Goal: Feedback & Contribution: Submit feedback/report problem

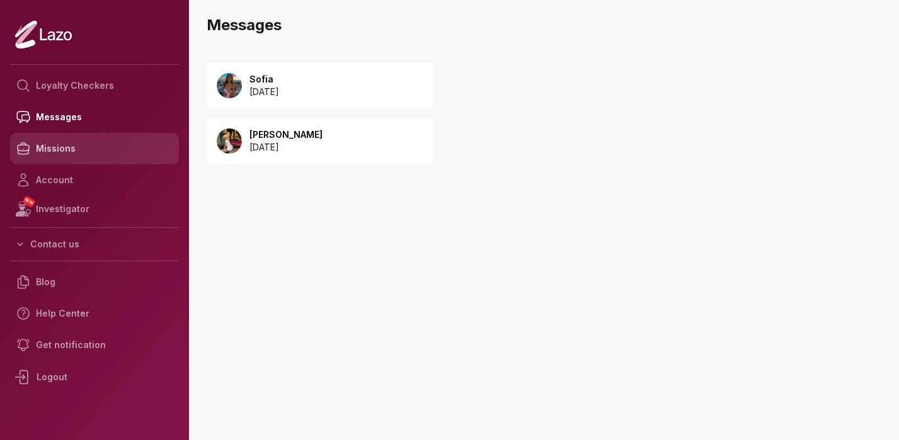
click at [89, 145] on link "Missions" at bounding box center [94, 148] width 169 height 31
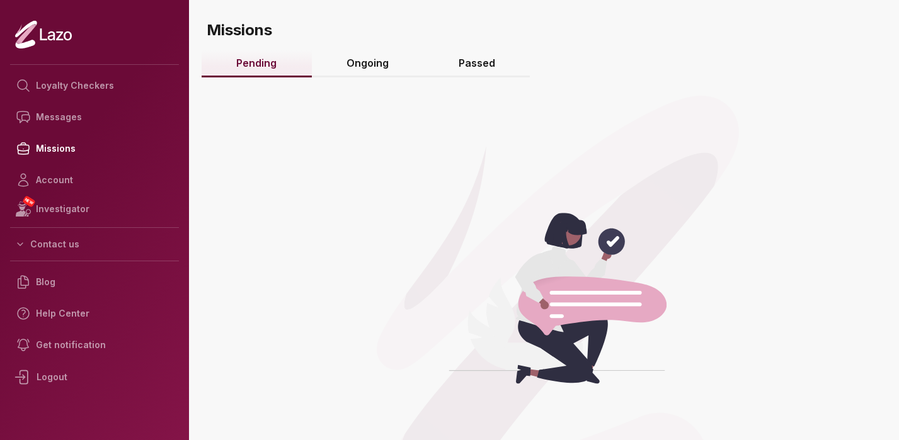
click at [362, 61] on link "Ongoing" at bounding box center [368, 63] width 112 height 27
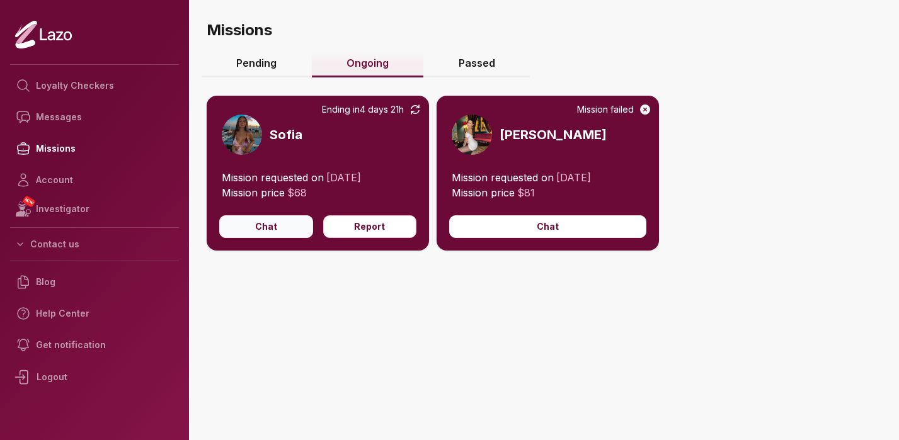
click at [262, 231] on button "Chat" at bounding box center [266, 226] width 94 height 23
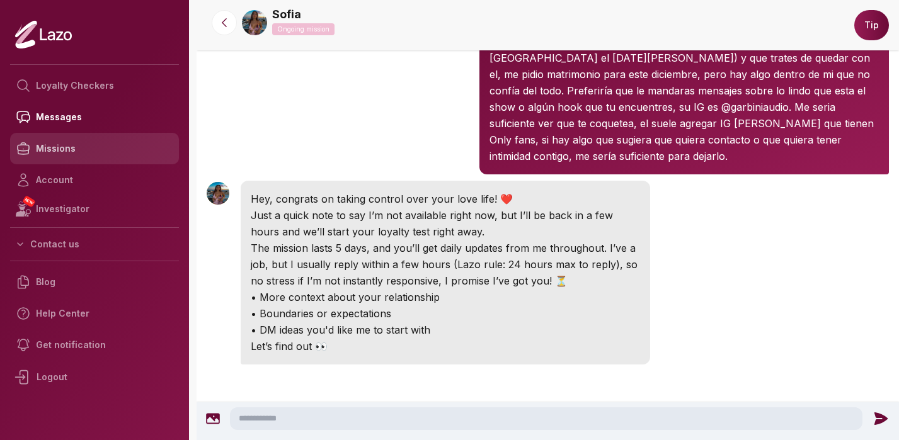
click at [64, 147] on link "Missions" at bounding box center [94, 148] width 169 height 31
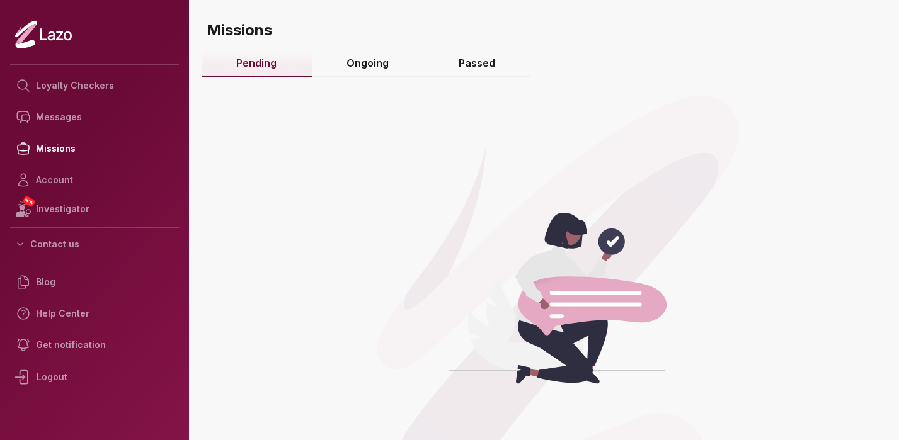
click at [364, 60] on link "Ongoing" at bounding box center [368, 63] width 112 height 27
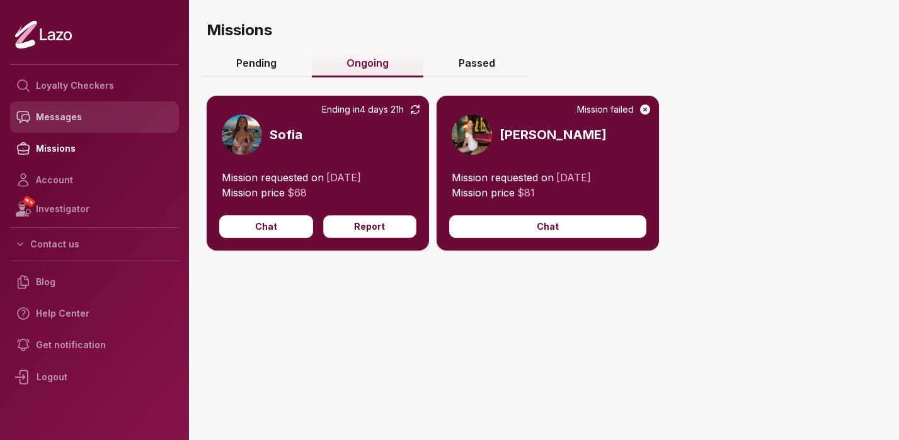
click at [61, 120] on link "Messages" at bounding box center [94, 116] width 169 height 31
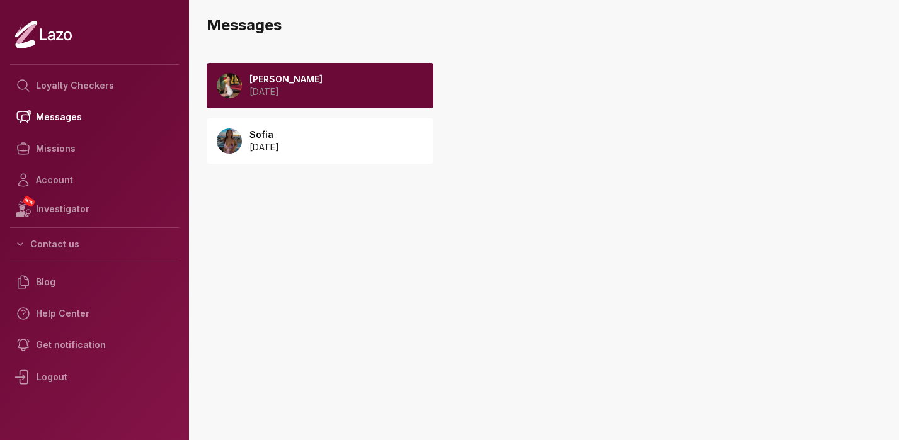
click at [355, 86] on div "Valentina 2025 August 21" at bounding box center [320, 85] width 227 height 45
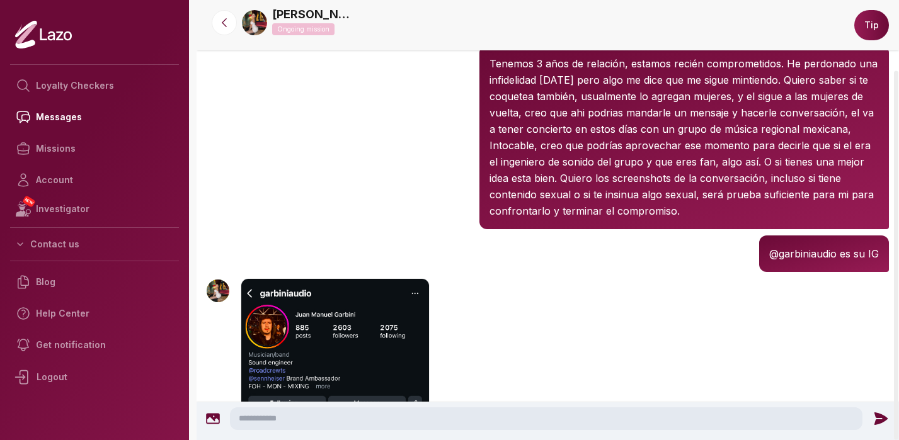
scroll to position [423, 0]
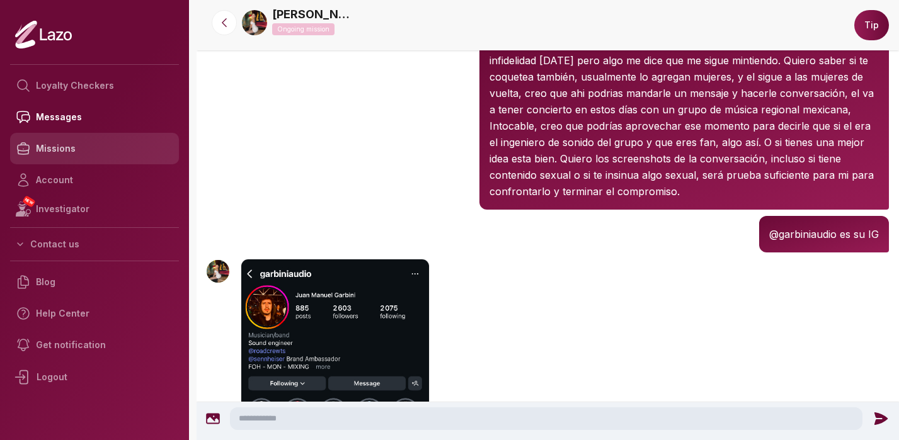
click at [78, 148] on link "Missions" at bounding box center [94, 148] width 169 height 31
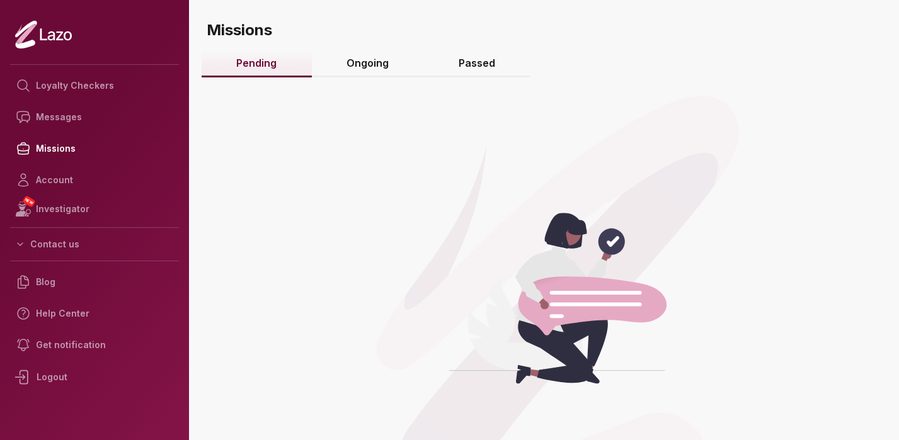
click at [381, 64] on link "Ongoing" at bounding box center [368, 63] width 112 height 27
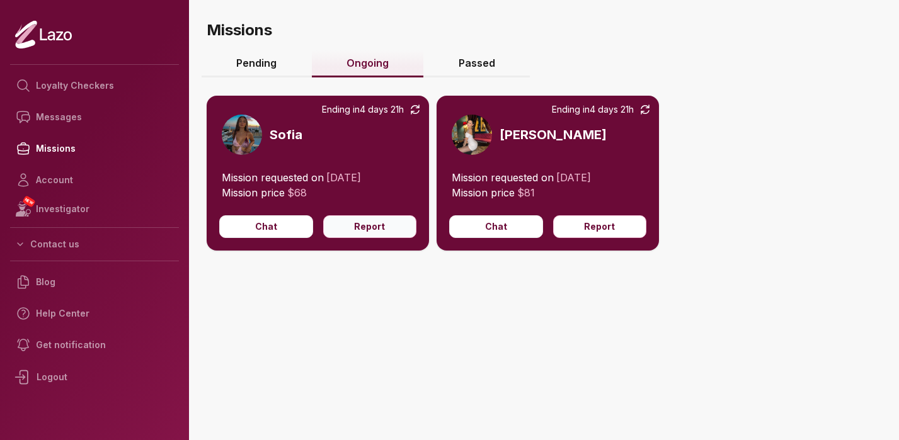
click at [363, 232] on button "Report" at bounding box center [370, 226] width 94 height 23
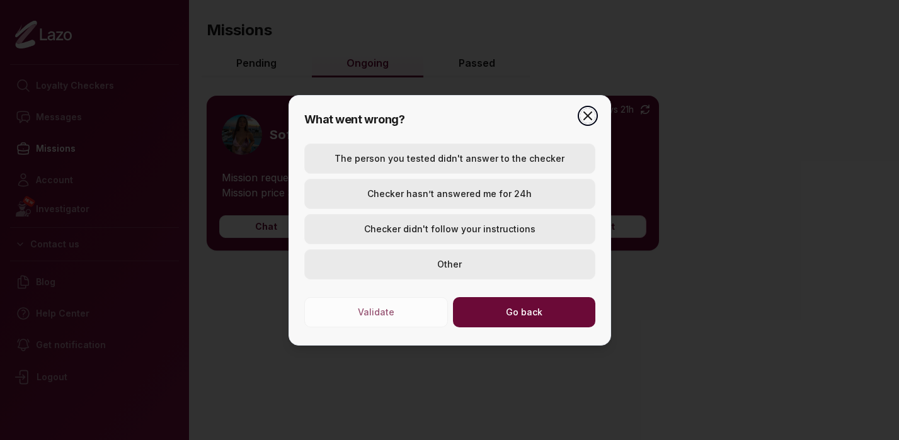
click at [590, 111] on icon "button" at bounding box center [587, 115] width 15 height 15
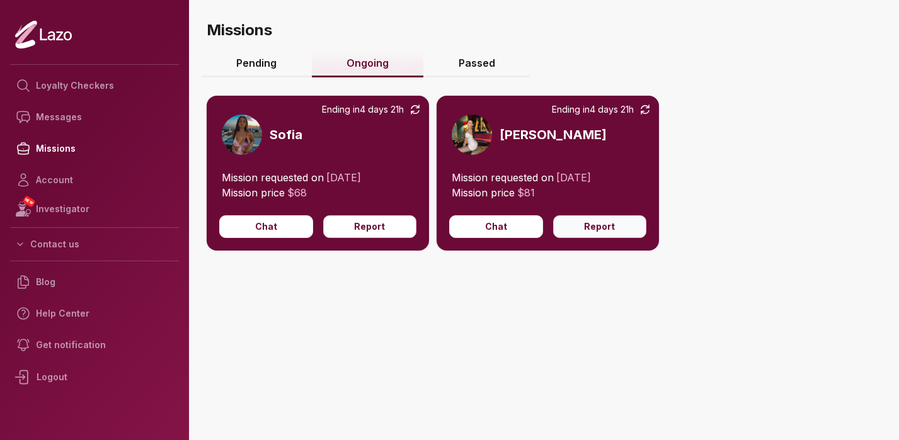
click at [596, 225] on button "Report" at bounding box center [600, 226] width 94 height 23
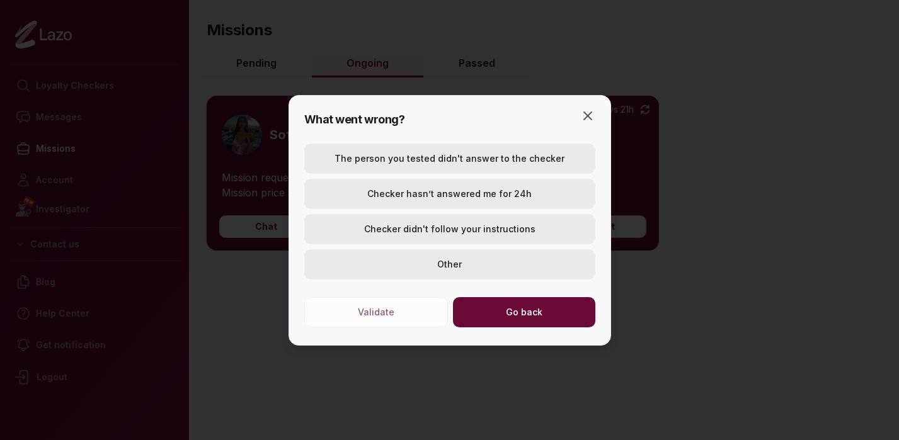
click at [517, 67] on div at bounding box center [449, 220] width 899 height 440
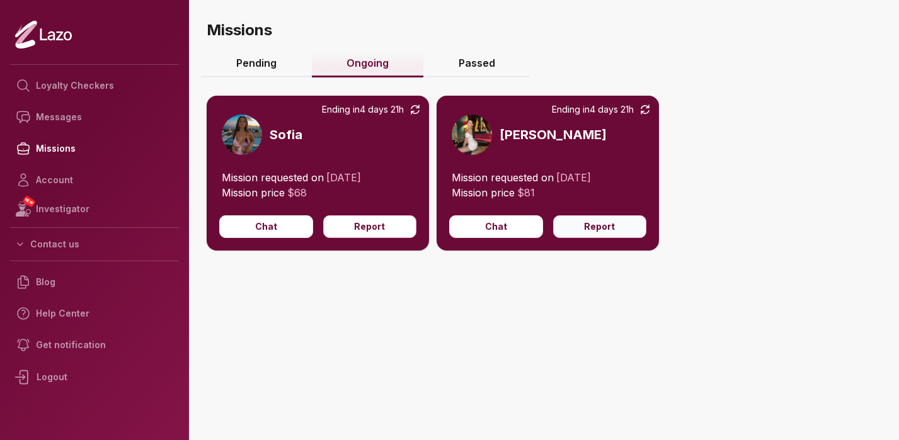
click at [607, 227] on button "Report" at bounding box center [600, 226] width 94 height 23
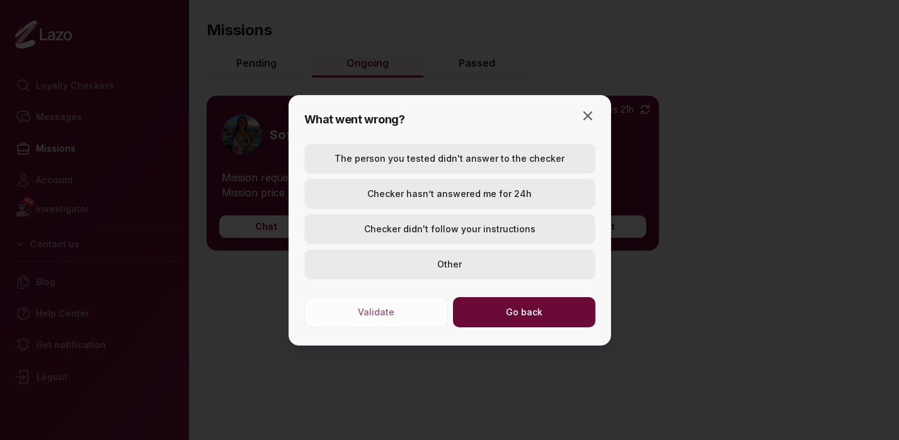
click at [510, 192] on button "Checker hasn’t answered me for 24h" at bounding box center [449, 194] width 291 height 30
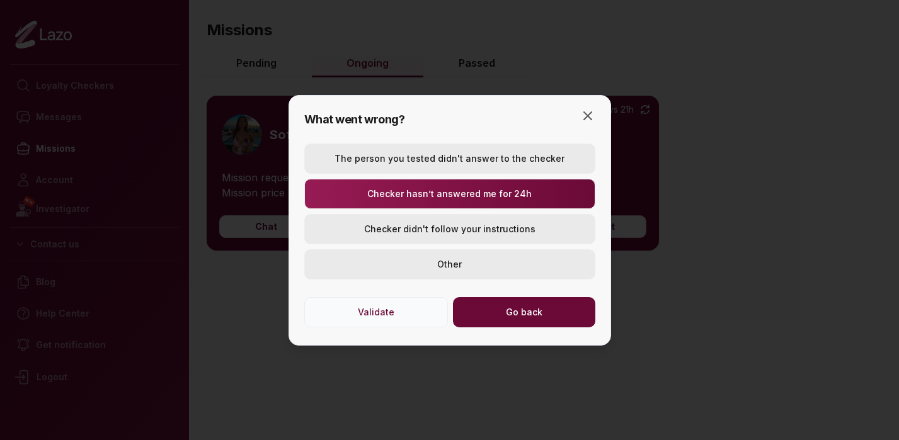
click at [390, 314] on button "Validate" at bounding box center [376, 312] width 144 height 30
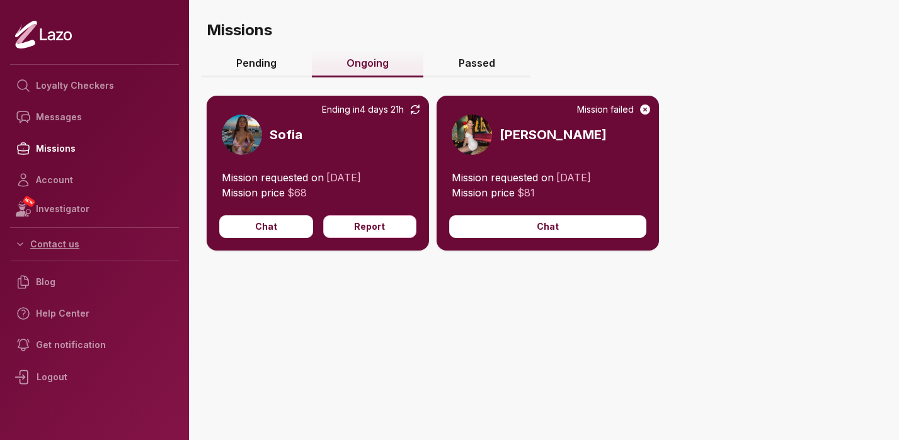
click at [60, 244] on button "Contact us" at bounding box center [94, 244] width 169 height 23
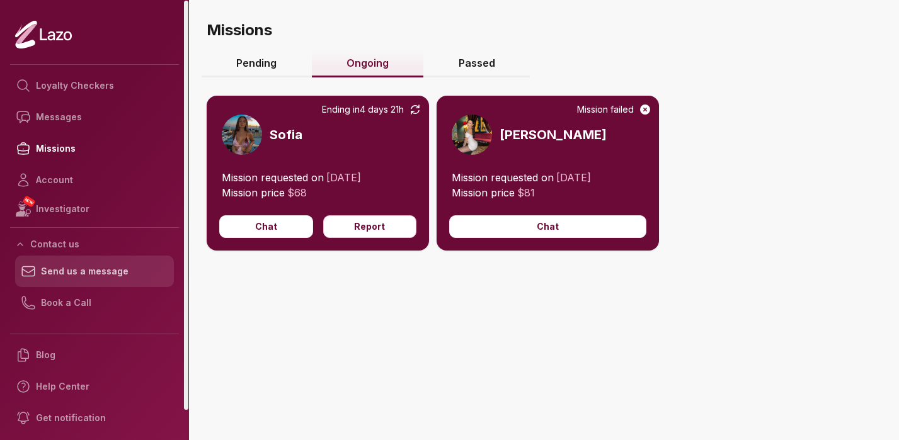
click at [74, 271] on link "Send us a message" at bounding box center [94, 271] width 159 height 31
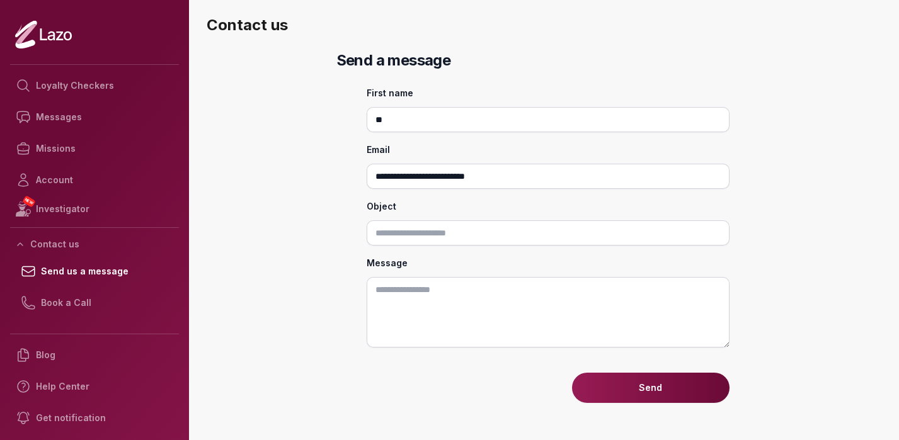
click at [436, 239] on input "Object" at bounding box center [548, 232] width 363 height 25
paste input "**********"
type input "**********"
click at [493, 299] on textarea "Message" at bounding box center [548, 312] width 363 height 71
paste textarea "**********"
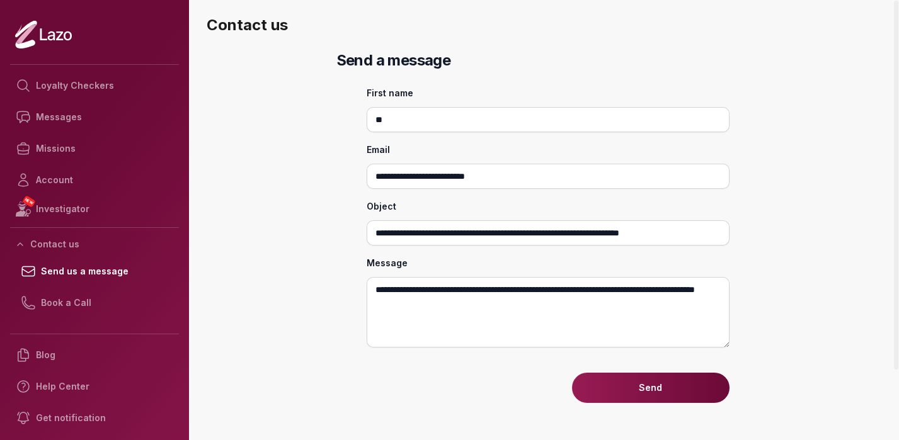
type textarea "**********"
click at [653, 389] on button "Send" at bounding box center [650, 388] width 157 height 30
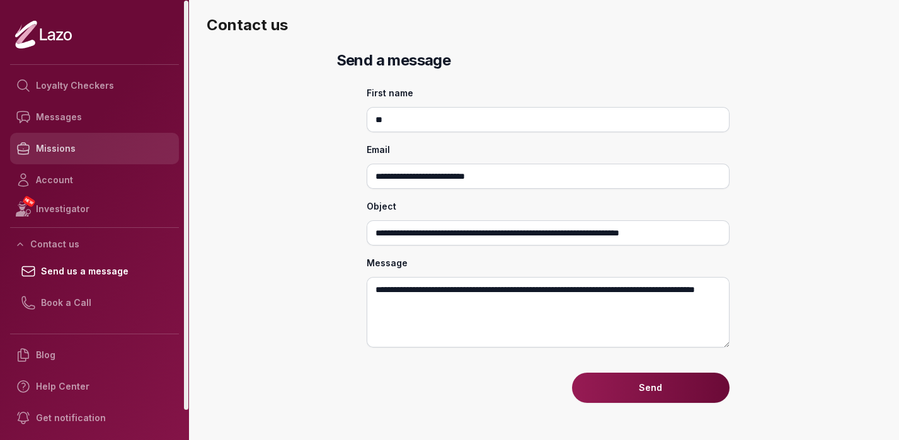
click at [52, 149] on link "Missions" at bounding box center [94, 148] width 169 height 31
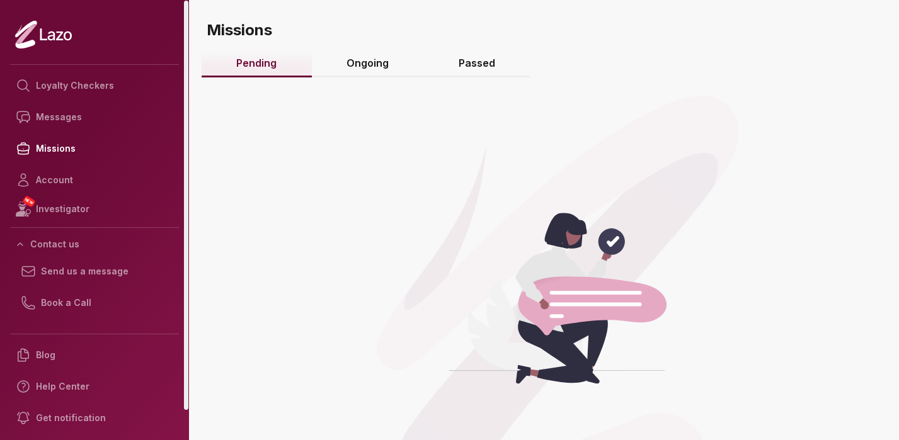
click at [361, 65] on link "Ongoing" at bounding box center [368, 63] width 112 height 27
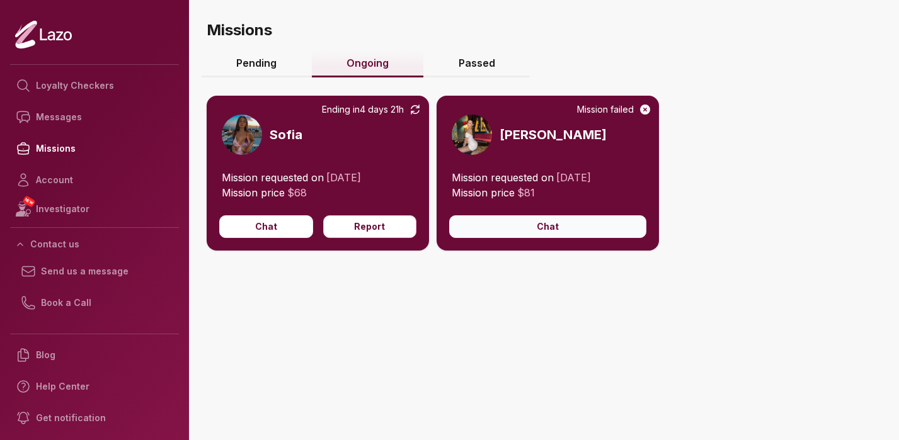
click at [545, 225] on button "Chat" at bounding box center [547, 226] width 197 height 23
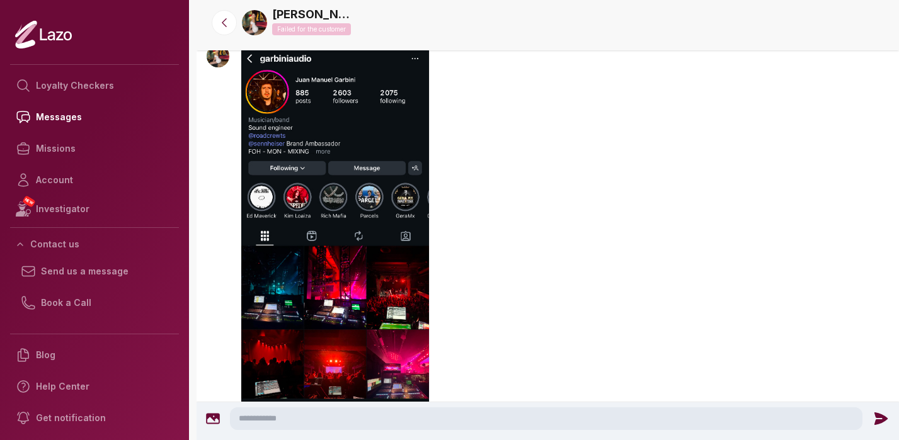
scroll to position [646, 0]
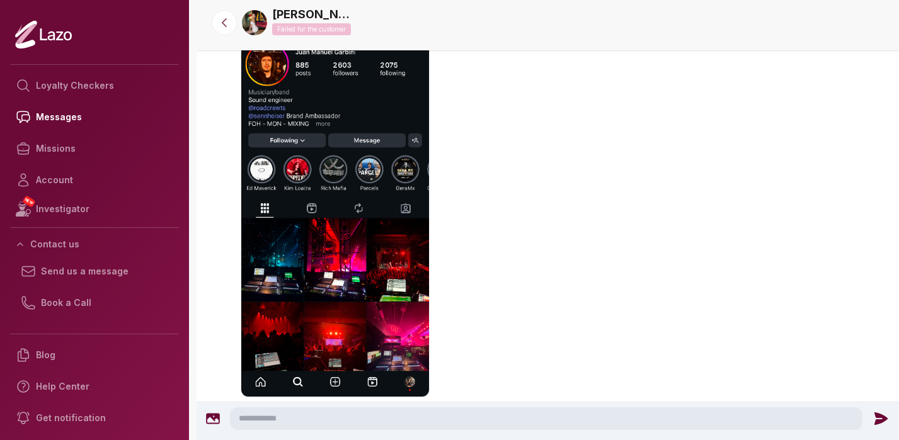
click at [398, 94] on img "button" at bounding box center [335, 207] width 189 height 382
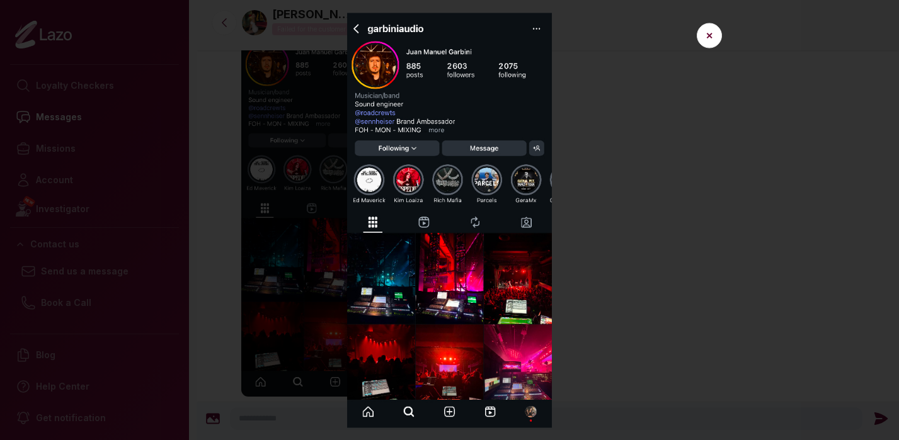
click at [707, 152] on img at bounding box center [450, 220] width 564 height 415
click at [710, 38] on button "✕" at bounding box center [709, 35] width 25 height 25
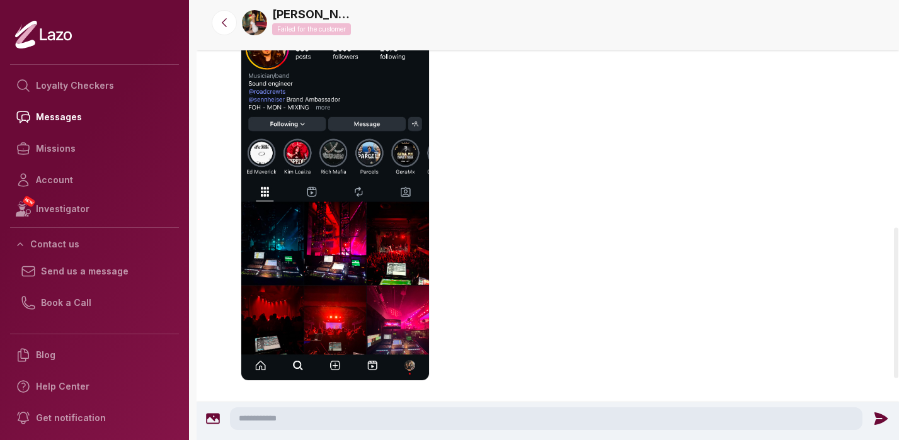
scroll to position [666, 0]
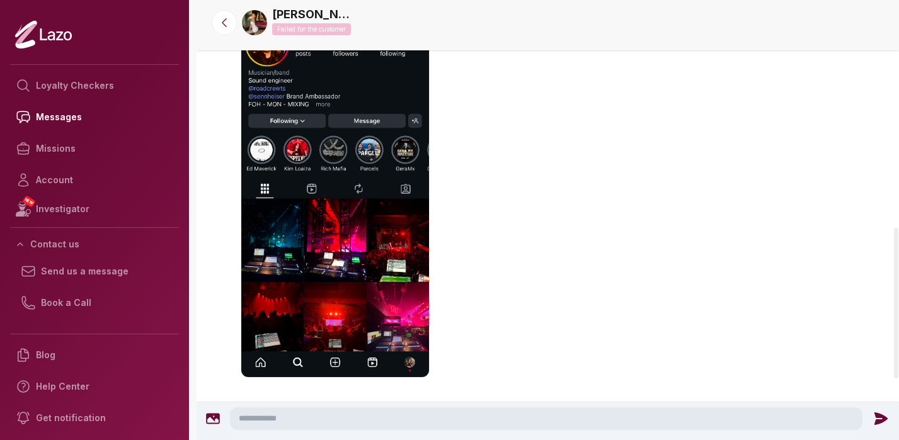
click at [413, 360] on img "button" at bounding box center [335, 187] width 189 height 382
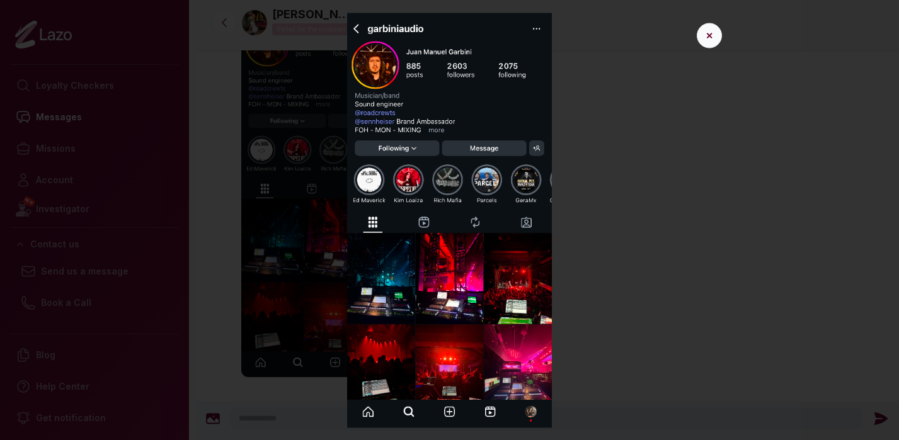
click at [714, 33] on button "✕" at bounding box center [709, 35] width 25 height 25
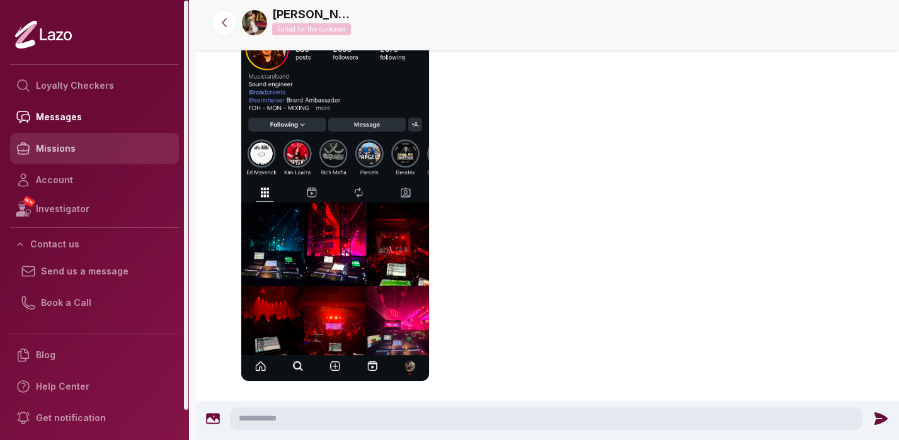
click at [83, 147] on link "Missions" at bounding box center [94, 148] width 169 height 31
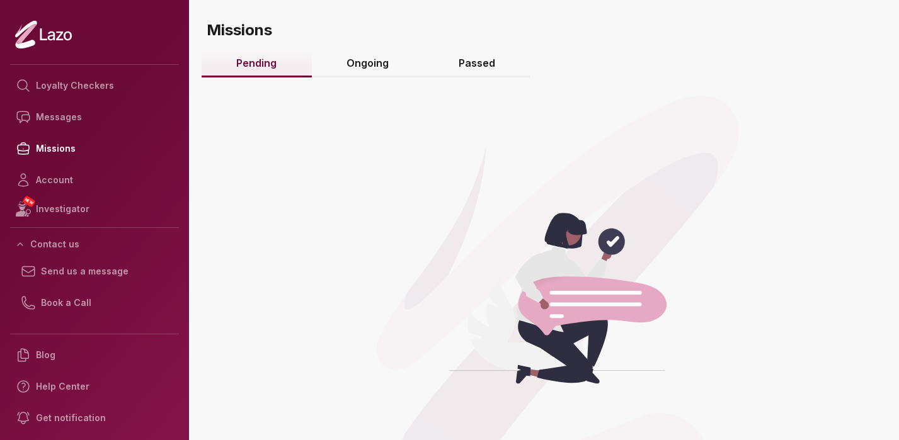
click at [372, 64] on link "Ongoing" at bounding box center [368, 63] width 112 height 27
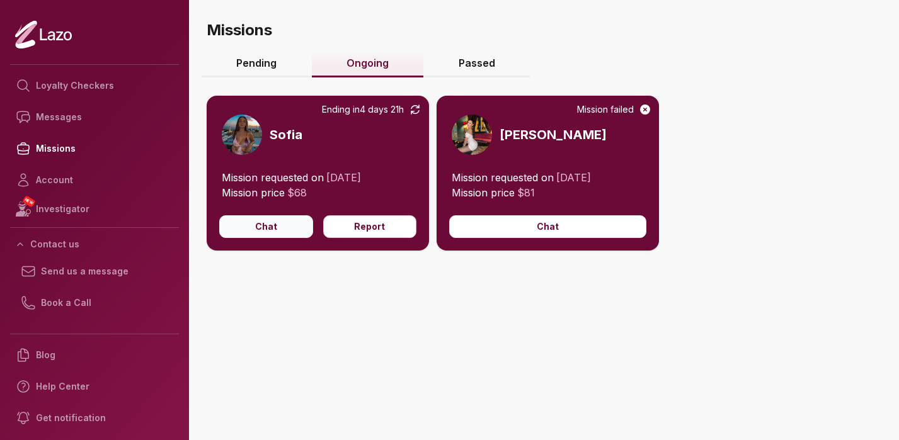
click at [247, 224] on button "Chat" at bounding box center [266, 226] width 94 height 23
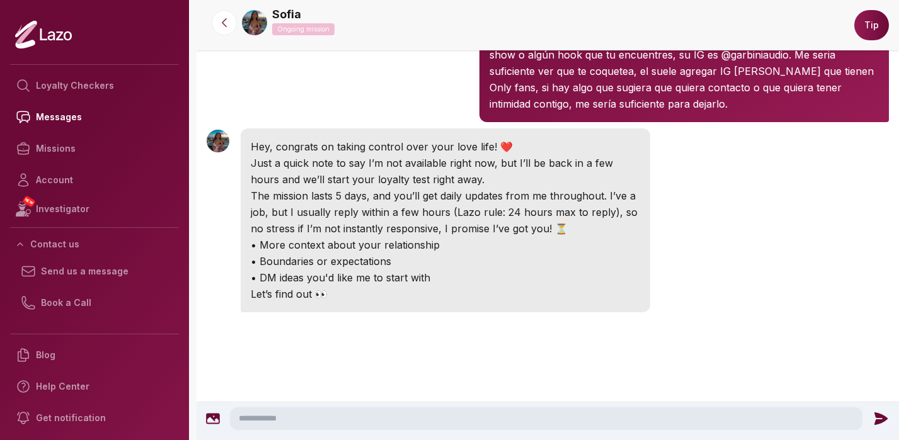
scroll to position [322, 0]
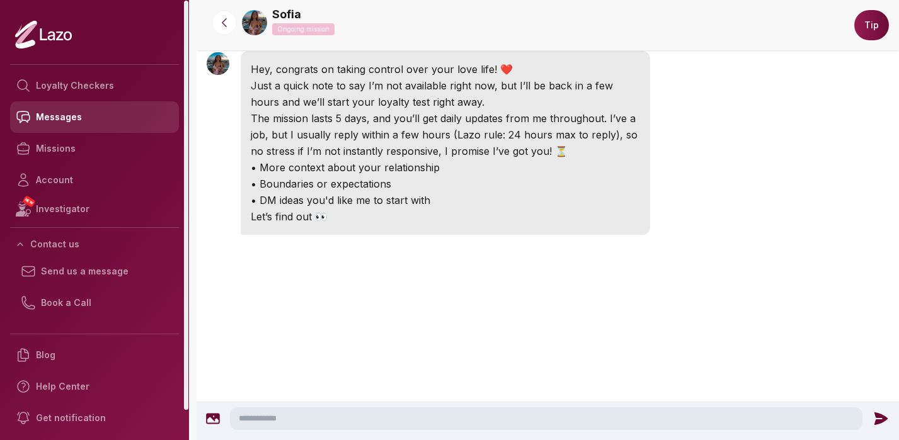
click at [70, 120] on link "Messages" at bounding box center [94, 116] width 169 height 31
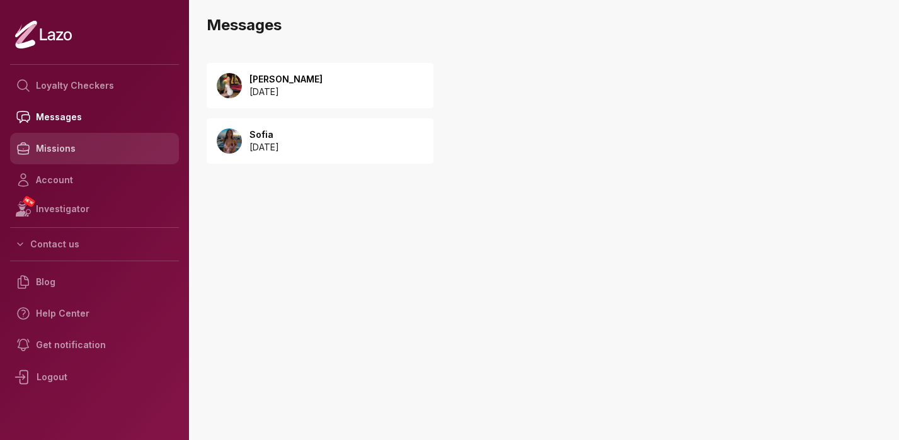
click at [100, 149] on link "Missions" at bounding box center [94, 148] width 169 height 31
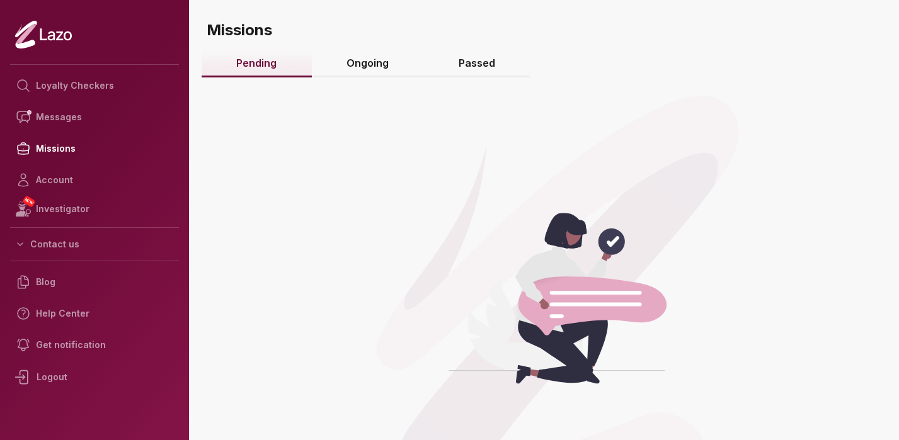
click at [359, 64] on link "Ongoing" at bounding box center [368, 63] width 112 height 27
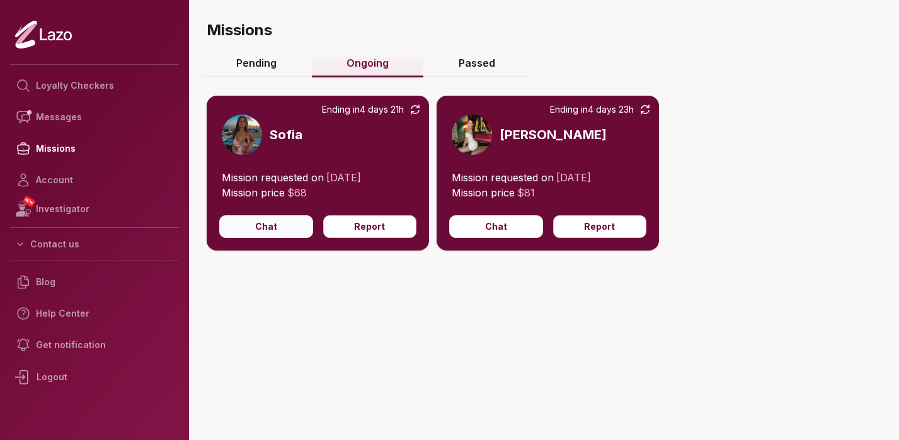
click at [274, 225] on button "Chat" at bounding box center [266, 226] width 94 height 23
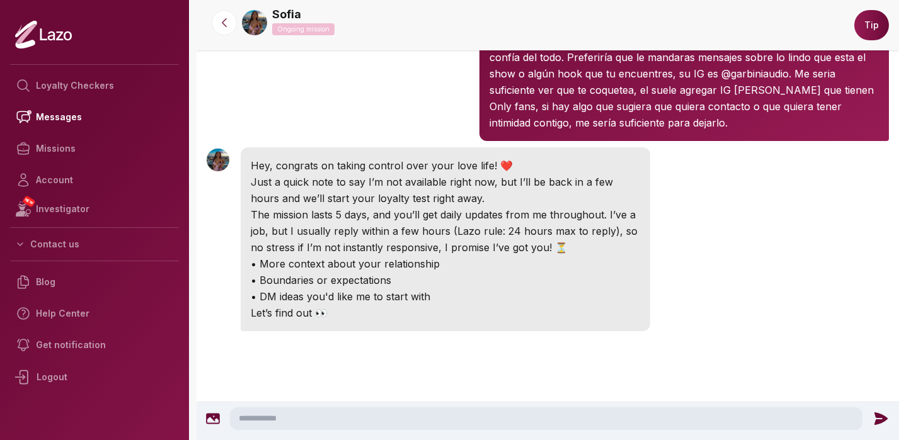
scroll to position [168, 0]
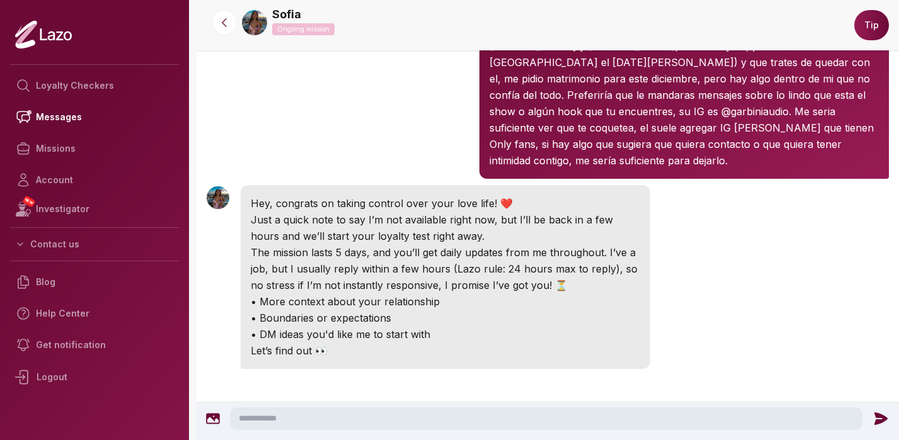
click at [599, 423] on textarea at bounding box center [546, 418] width 632 height 23
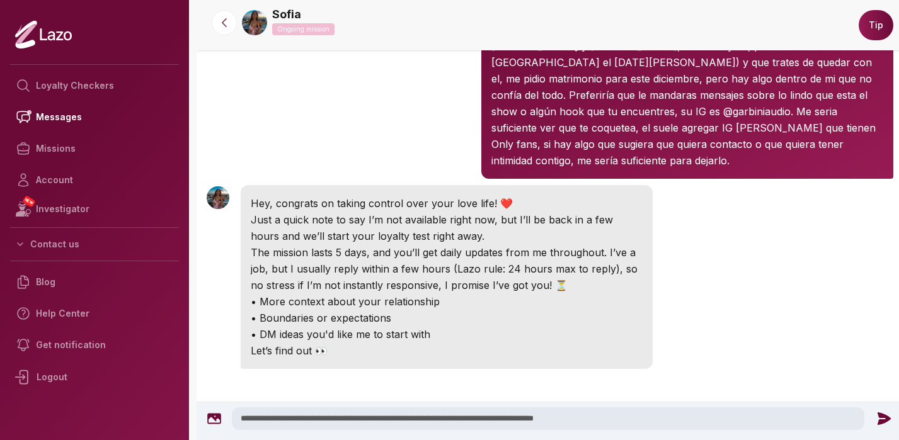
type textarea "**********"
click at [877, 418] on icon at bounding box center [883, 419] width 16 height 16
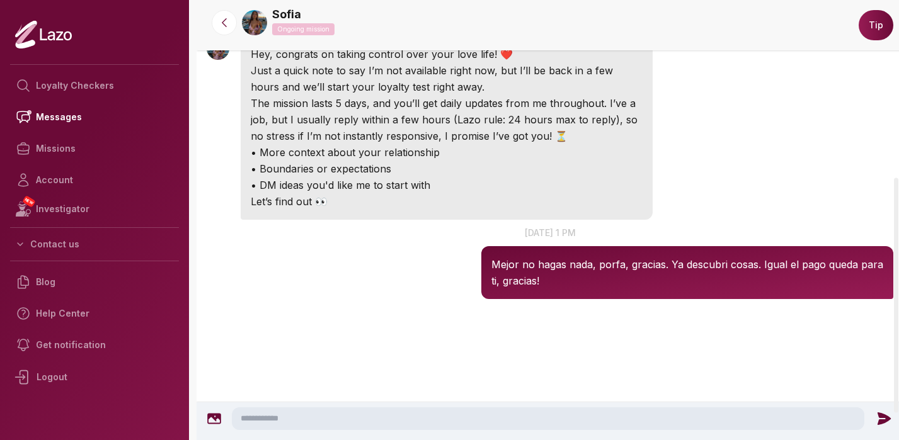
scroll to position [291, 0]
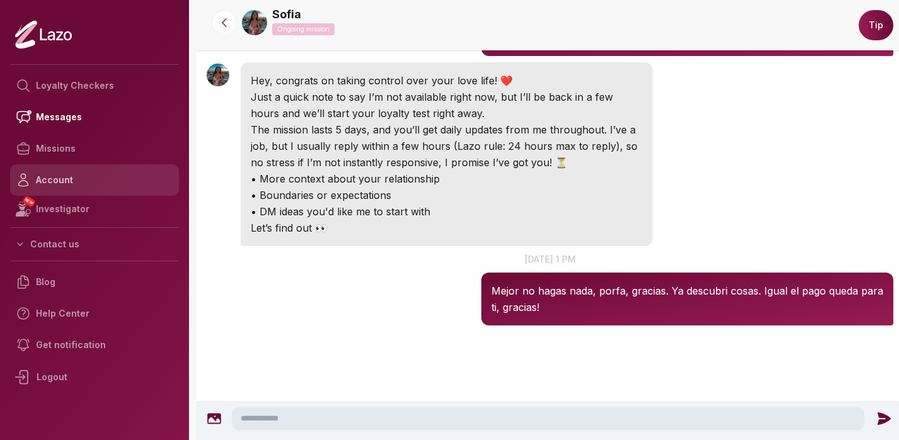
click at [82, 178] on link "Account" at bounding box center [94, 179] width 169 height 31
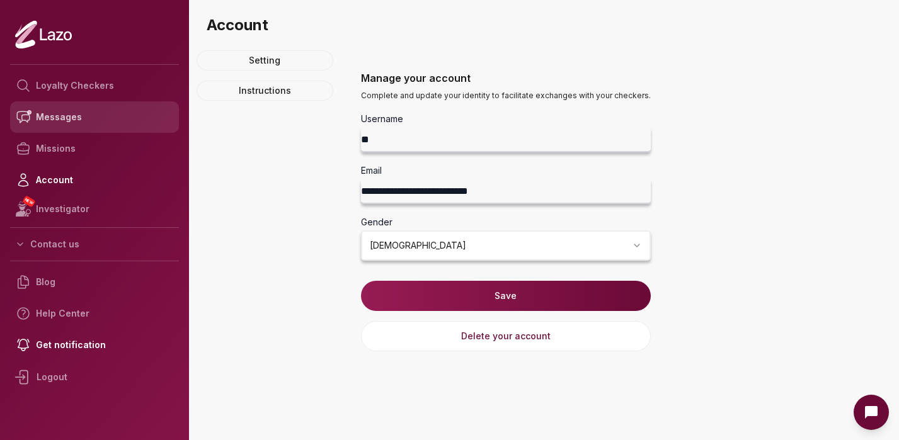
click at [59, 119] on link "Messages" at bounding box center [94, 116] width 169 height 31
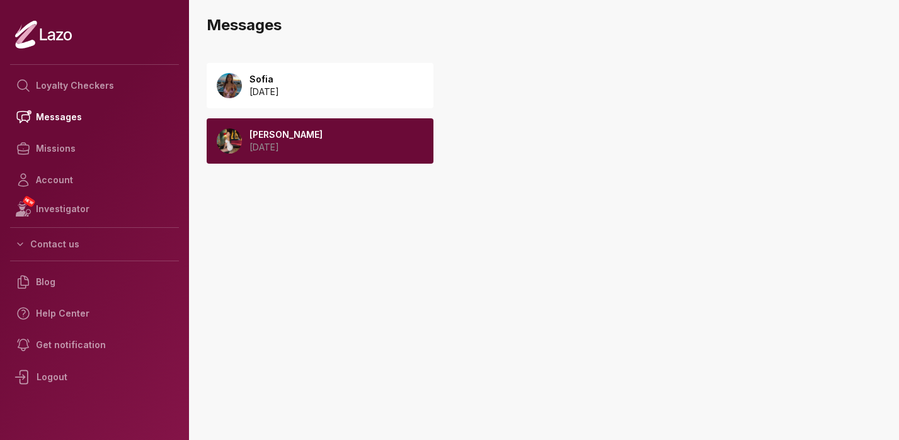
click at [339, 144] on div "[PERSON_NAME] [DATE]" at bounding box center [320, 140] width 227 height 45
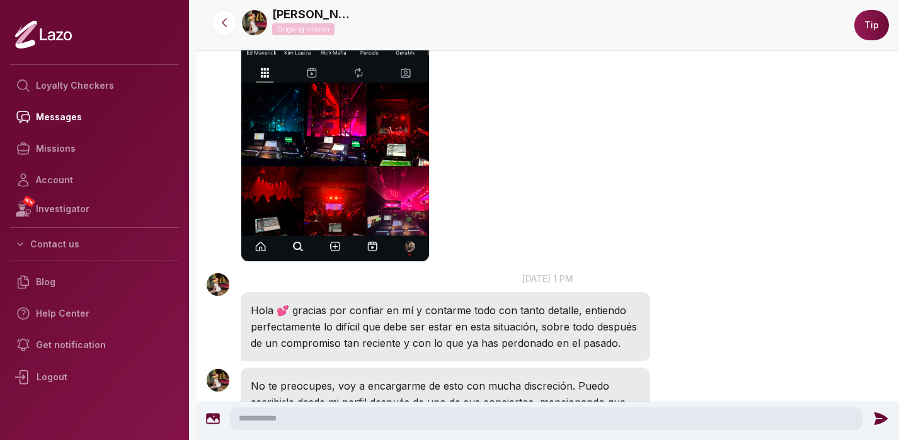
scroll to position [781, 0]
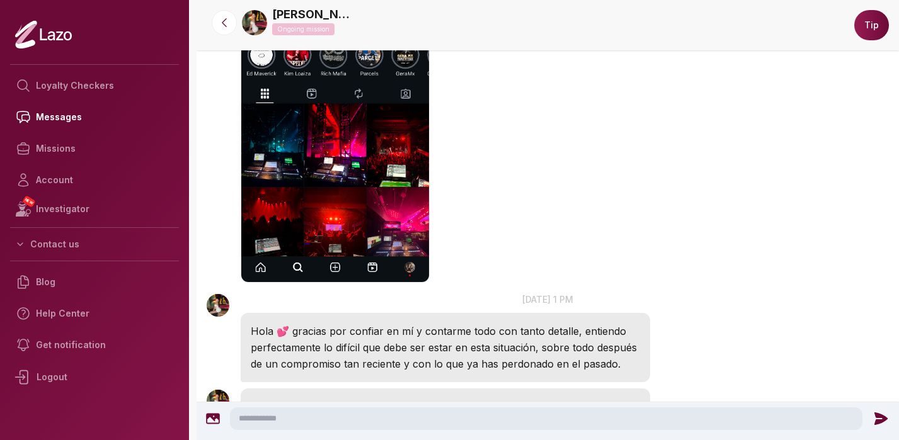
click at [254, 23] on img at bounding box center [254, 22] width 25 height 25
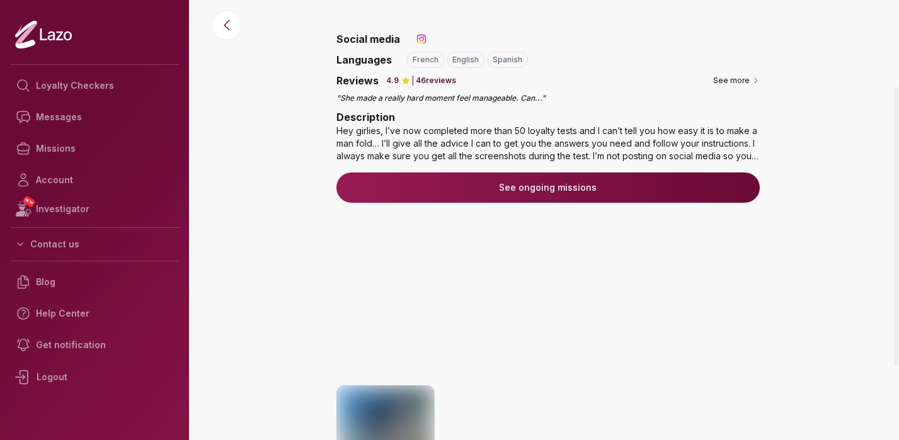
scroll to position [149, 0]
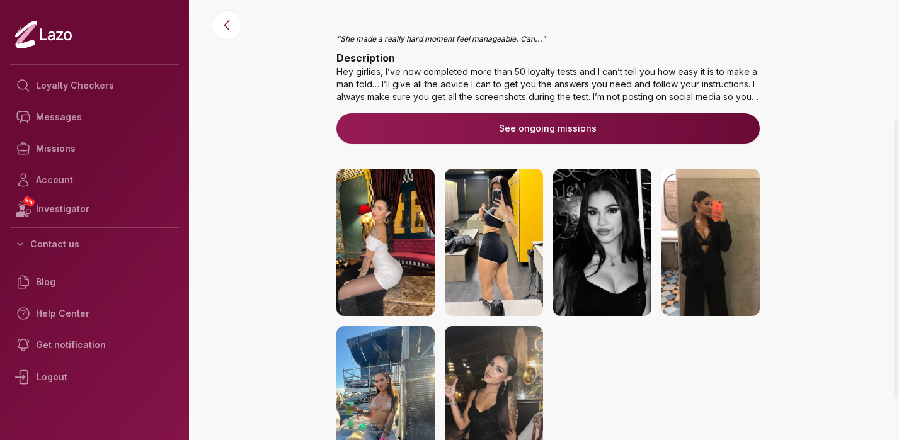
click at [711, 217] on img at bounding box center [710, 242] width 98 height 147
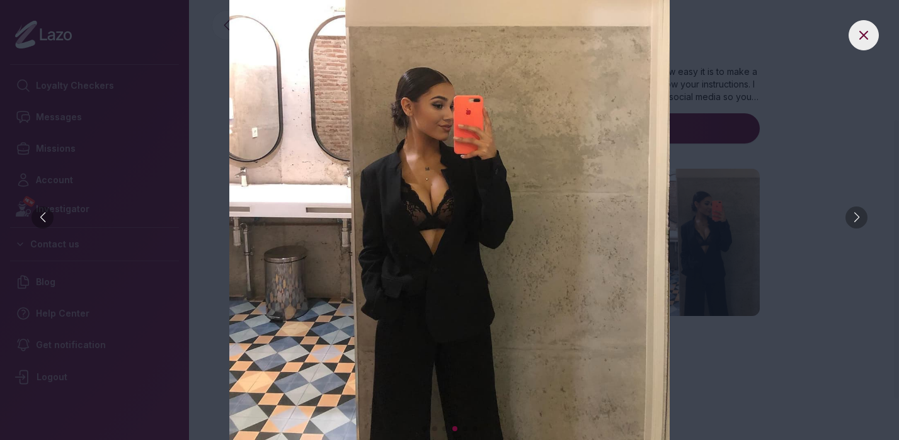
click at [855, 218] on div at bounding box center [856, 218] width 22 height 22
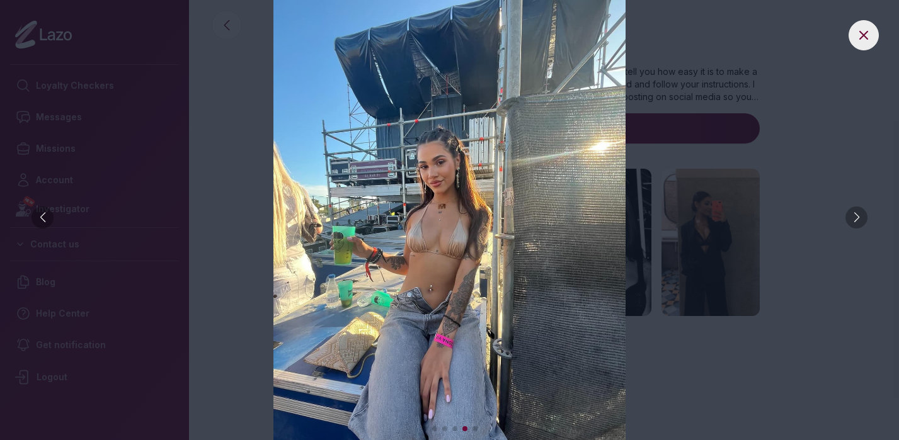
click at [855, 218] on div at bounding box center [856, 218] width 22 height 22
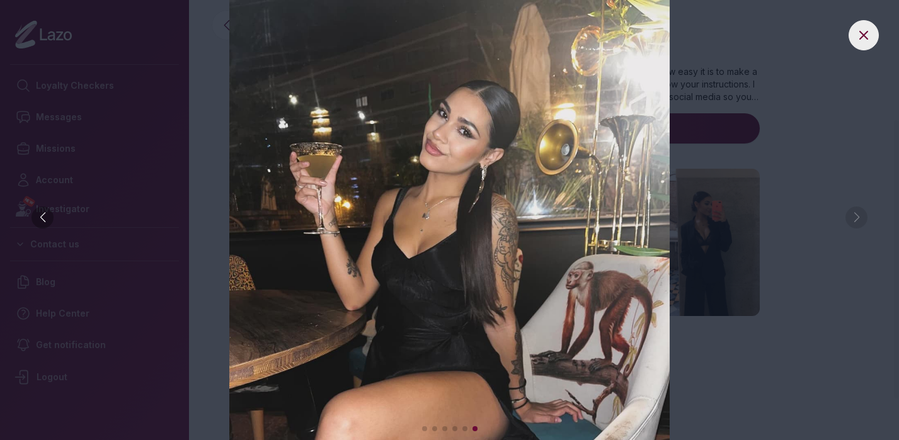
click at [855, 218] on img at bounding box center [449, 220] width 848 height 440
click at [857, 41] on icon at bounding box center [863, 35] width 15 height 15
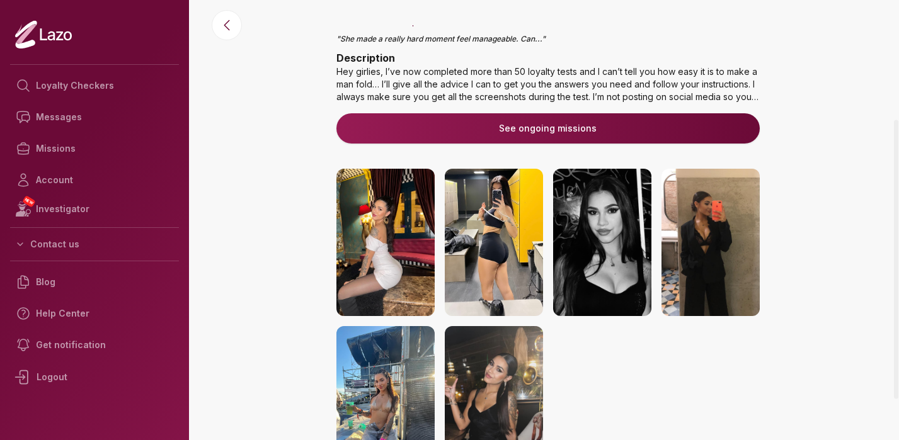
click at [588, 236] on img at bounding box center [602, 242] width 98 height 147
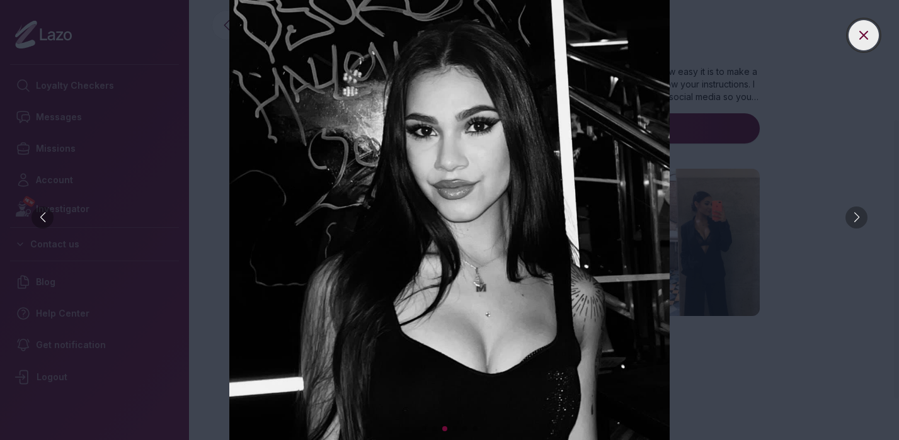
click at [869, 35] on icon at bounding box center [863, 35] width 15 height 15
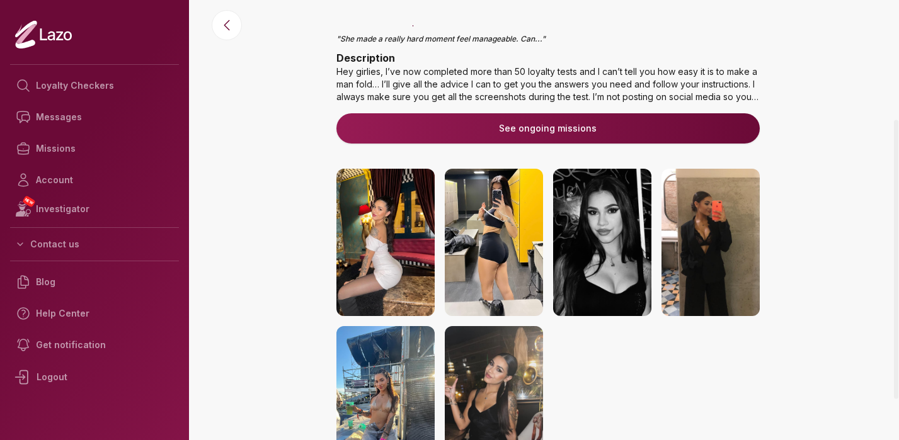
click at [469, 248] on img at bounding box center [494, 242] width 98 height 147
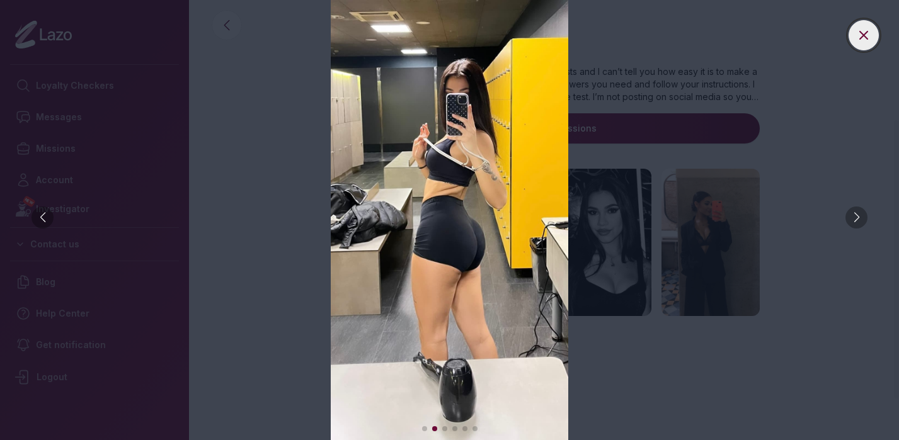
click at [870, 36] on button at bounding box center [863, 35] width 30 height 30
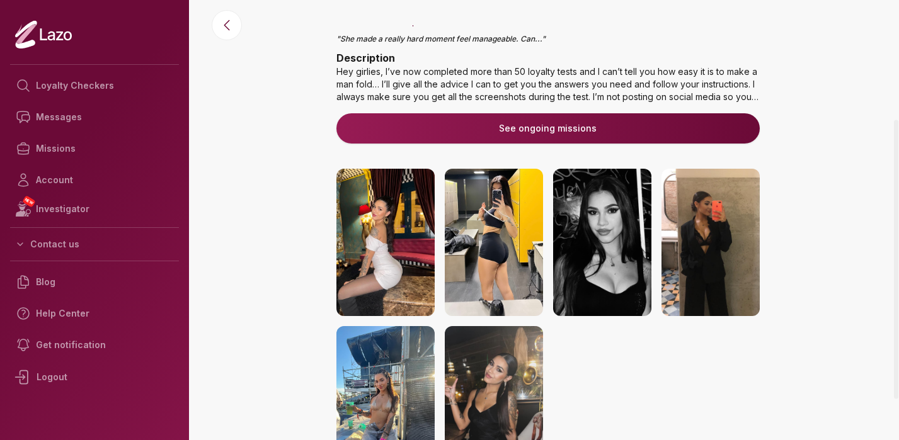
click at [398, 231] on img at bounding box center [385, 242] width 98 height 147
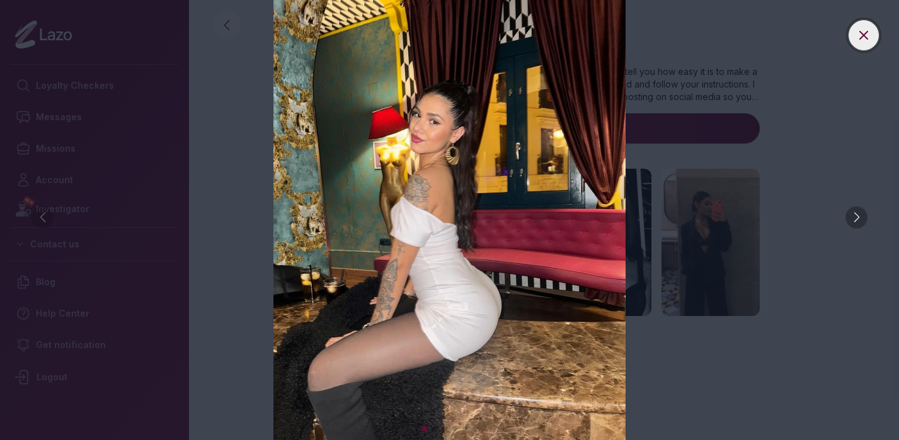
click at [865, 42] on icon at bounding box center [863, 35] width 15 height 15
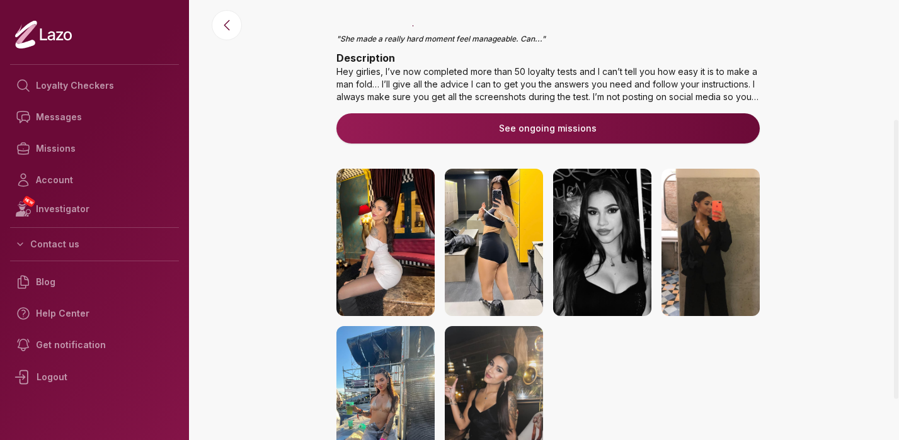
click at [504, 363] on img at bounding box center [494, 399] width 98 height 147
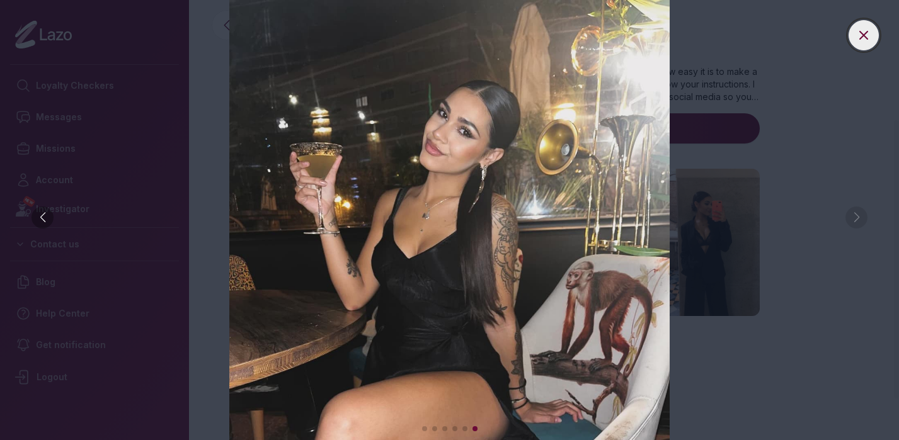
click at [857, 42] on icon at bounding box center [863, 35] width 15 height 15
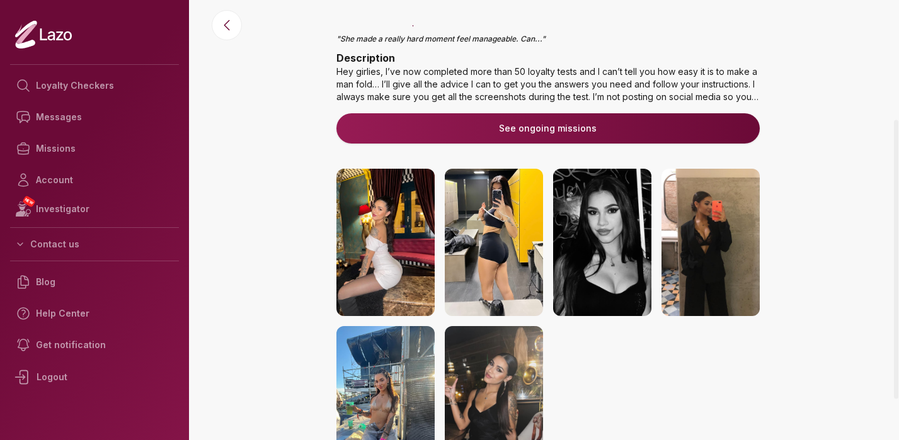
click at [376, 246] on img at bounding box center [385, 242] width 98 height 147
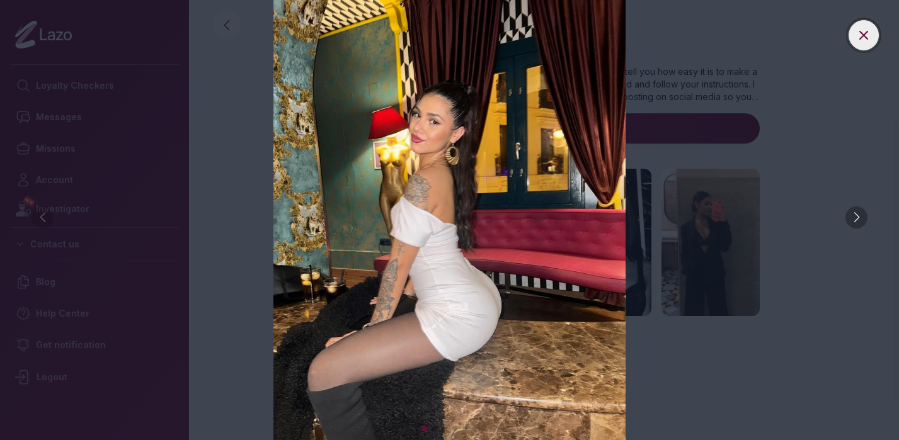
click at [871, 38] on button at bounding box center [863, 35] width 30 height 30
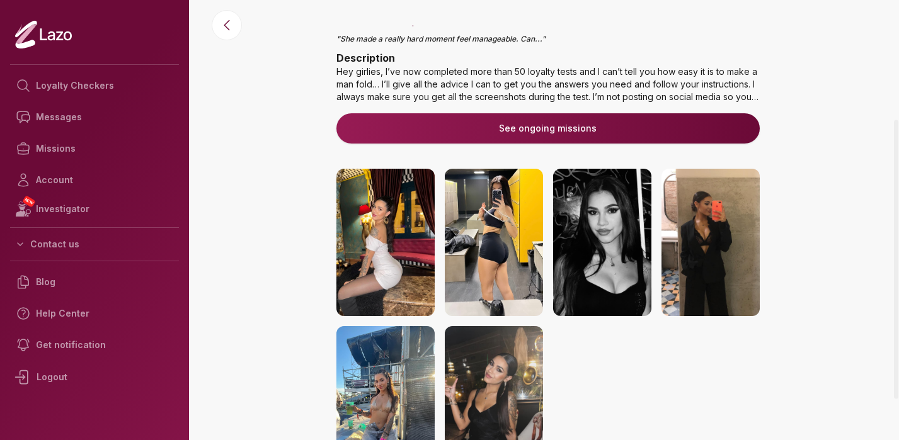
click at [515, 208] on img at bounding box center [494, 242] width 98 height 147
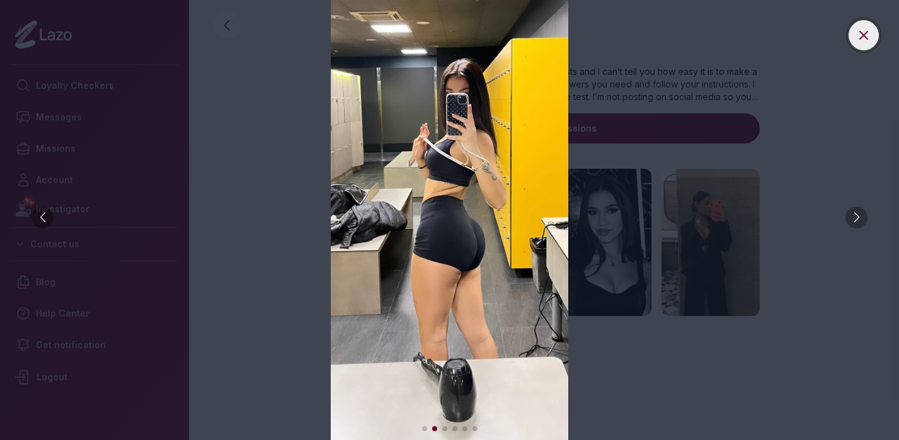
click at [868, 37] on icon at bounding box center [863, 35] width 15 height 15
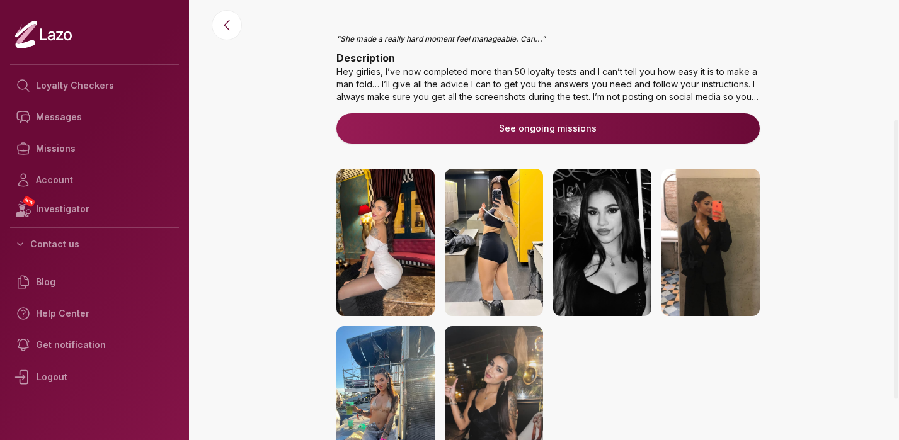
click at [378, 253] on img at bounding box center [385, 242] width 98 height 147
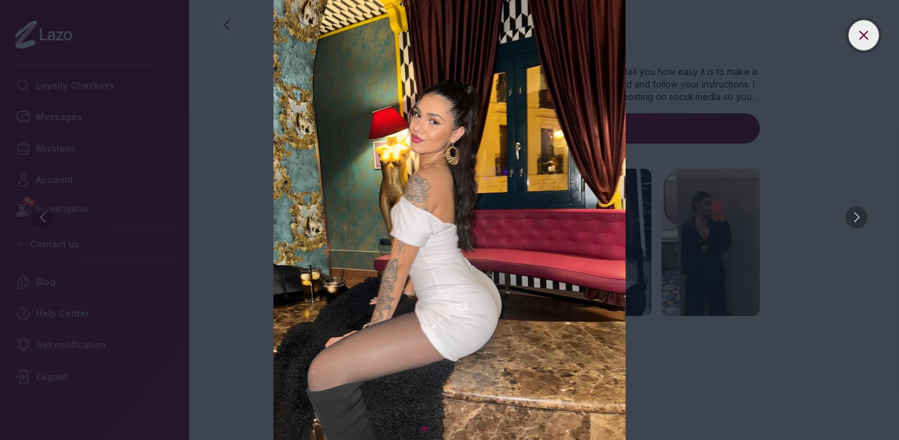
click at [859, 42] on button at bounding box center [863, 35] width 30 height 30
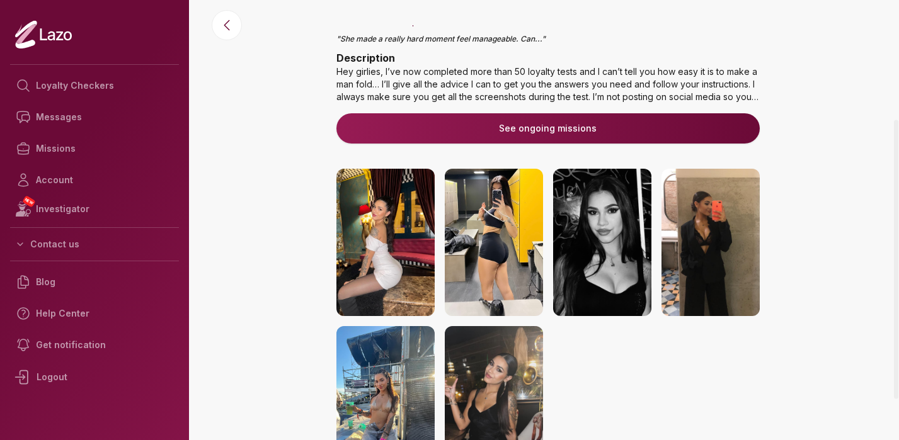
click at [572, 134] on button "See ongoing missions" at bounding box center [547, 128] width 423 height 30
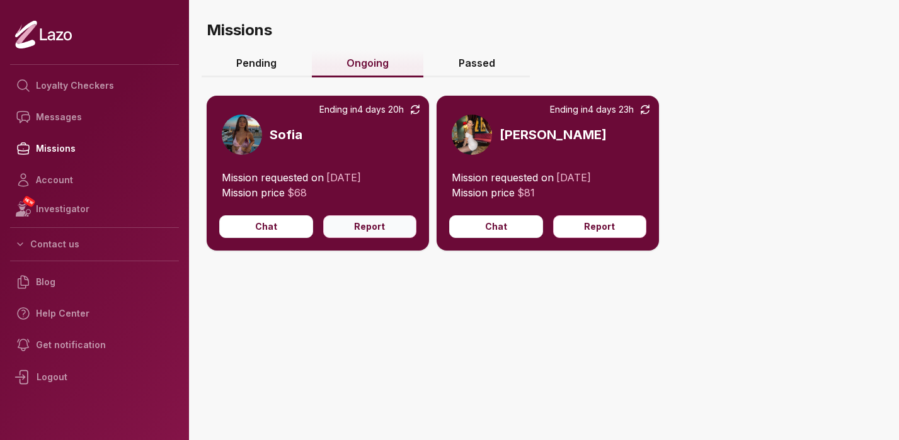
click at [394, 231] on button "Report" at bounding box center [370, 226] width 94 height 23
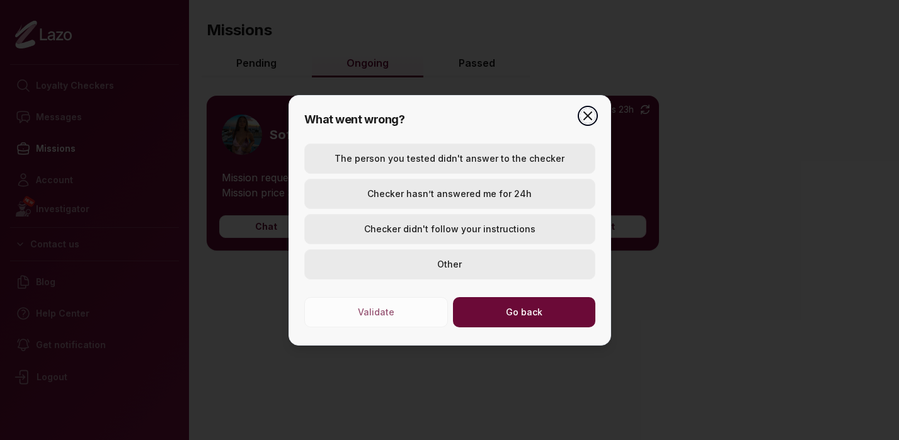
click at [590, 113] on icon "button" at bounding box center [587, 115] width 15 height 15
